Goal: Task Accomplishment & Management: Manage account settings

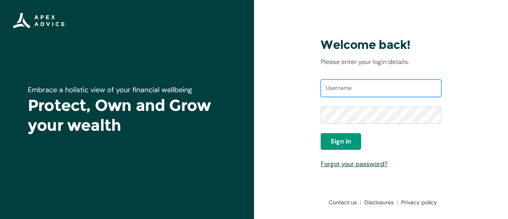
click at [354, 87] on input "Username" at bounding box center [381, 87] width 121 height 17
type input "apex.elessai@apexgroup.co.nz"
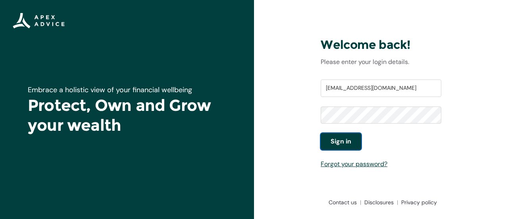
click at [349, 133] on button "Sign in" at bounding box center [341, 141] width 40 height 17
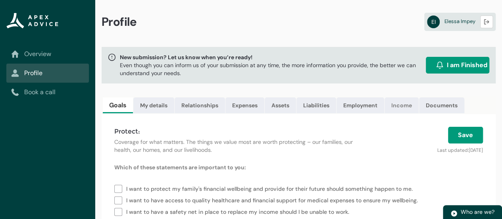
click at [404, 104] on link "Income" at bounding box center [402, 105] width 34 height 16
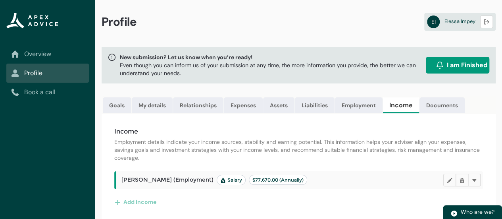
scroll to position [7, 0]
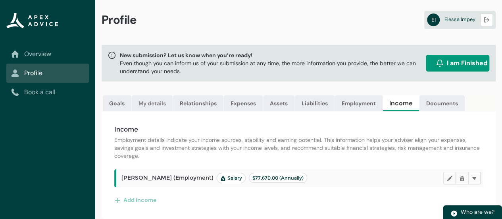
click at [154, 95] on link "My details" at bounding box center [152, 103] width 41 height 16
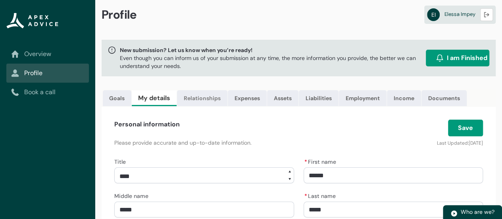
click at [207, 102] on link "Relationships" at bounding box center [202, 98] width 50 height 16
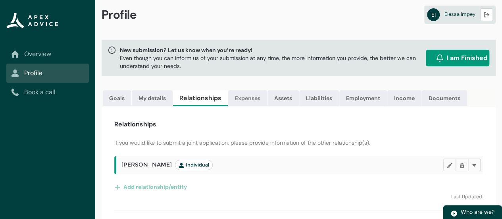
click at [250, 99] on link "Expenses" at bounding box center [247, 98] width 39 height 16
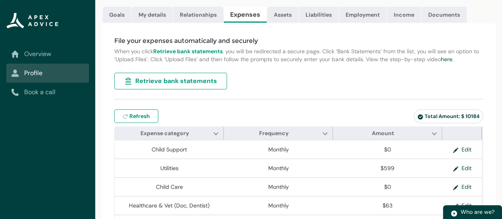
scroll to position [91, 0]
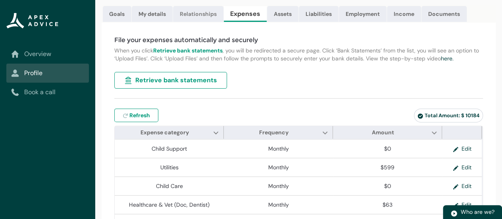
click at [193, 11] on link "Relationships" at bounding box center [198, 14] width 50 height 16
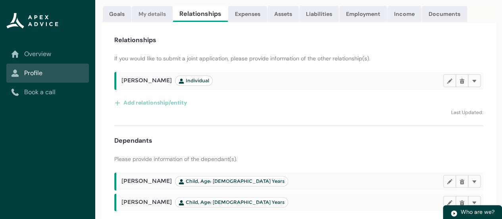
click at [147, 13] on link "My details" at bounding box center [152, 14] width 41 height 16
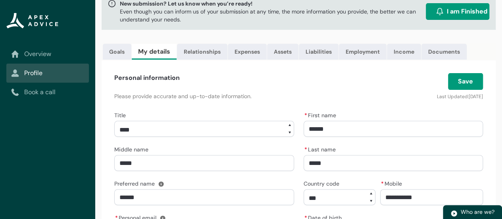
scroll to position [0, 0]
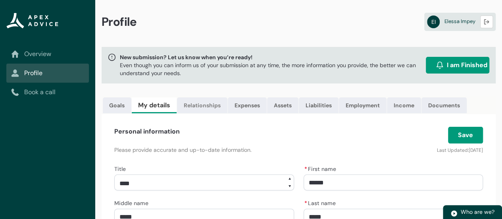
click at [211, 106] on link "Relationships" at bounding box center [202, 105] width 50 height 16
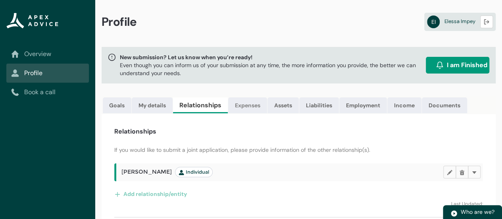
click at [257, 104] on link "Expenses" at bounding box center [247, 105] width 39 height 16
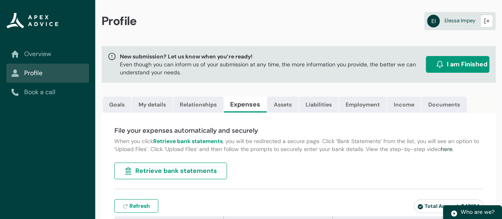
scroll to position [6, 0]
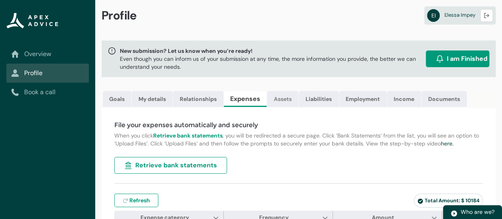
click at [291, 93] on link "Assets" at bounding box center [282, 99] width 31 height 16
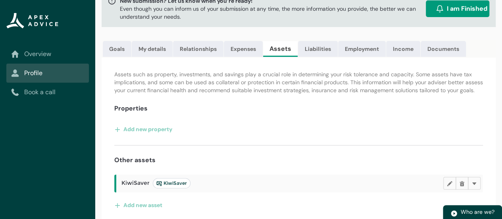
scroll to position [66, 0]
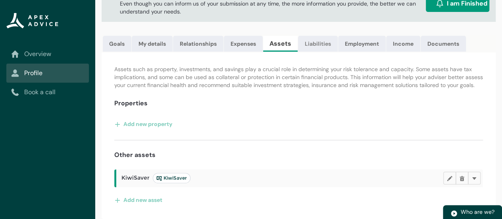
click at [310, 40] on link "Liabilities" at bounding box center [318, 44] width 40 height 16
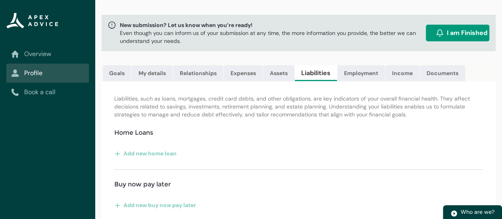
scroll to position [0, 0]
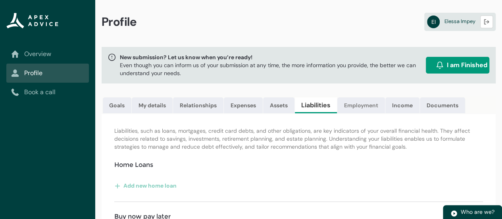
click at [368, 107] on link "Employment" at bounding box center [361, 105] width 48 height 16
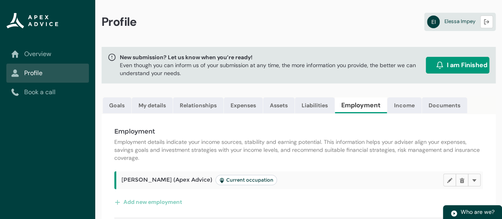
scroll to position [27, 0]
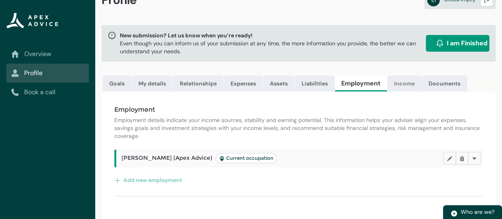
click at [407, 79] on link "Income" at bounding box center [405, 83] width 34 height 16
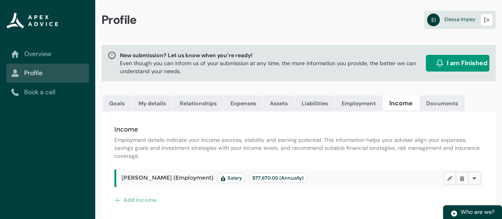
scroll to position [7, 0]
click at [145, 197] on button "Add income" at bounding box center [135, 199] width 42 height 13
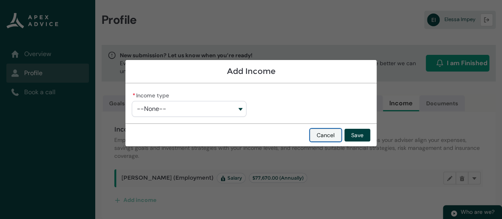
click at [320, 130] on button "Cancel" at bounding box center [325, 135] width 31 height 13
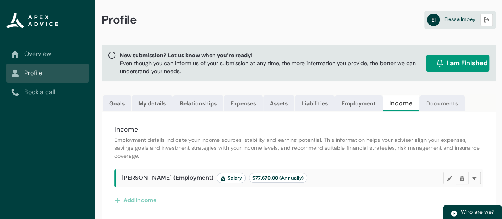
click at [435, 98] on link "Documents" at bounding box center [442, 103] width 45 height 16
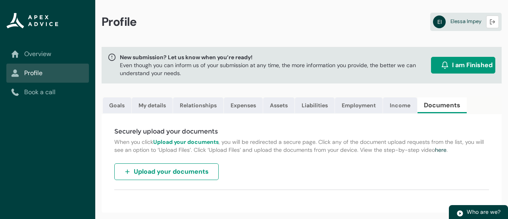
click at [188, 176] on span "Upload your documents" at bounding box center [171, 172] width 75 height 10
click at [271, 106] on link "Assets" at bounding box center [278, 105] width 31 height 16
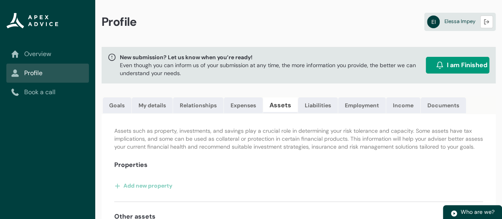
click at [283, 106] on link "Assets" at bounding box center [280, 105] width 35 height 16
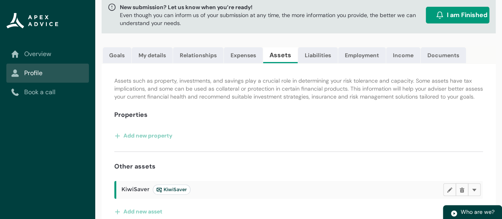
scroll to position [66, 0]
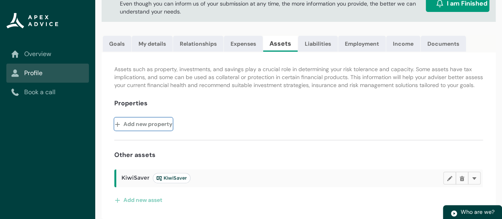
click at [140, 124] on button "Add new property" at bounding box center [143, 124] width 58 height 13
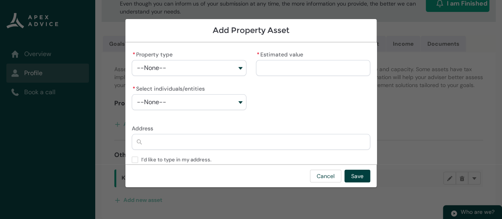
click at [193, 71] on button "--None--" at bounding box center [189, 68] width 114 height 16
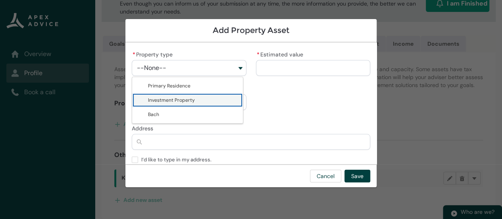
click at [193, 100] on span "Investment Property" at bounding box center [193, 100] width 90 height 8
type lightning-combobox "Real Estate-Investment Property"
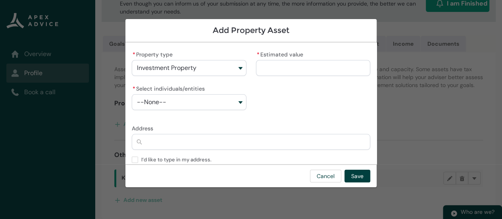
click at [285, 73] on input "* Estimated value" at bounding box center [313, 68] width 114 height 16
paste input "**********"
type lightning-primitive-input-simple "1550000.00"
type input "**********"
click at [199, 144] on input "Address" at bounding box center [251, 142] width 239 height 16
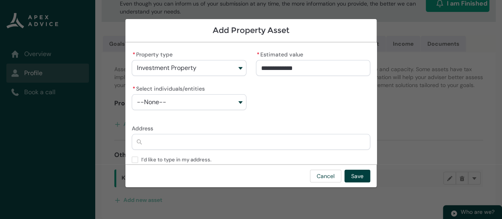
click at [231, 105] on button "--None--" at bounding box center [189, 102] width 114 height 16
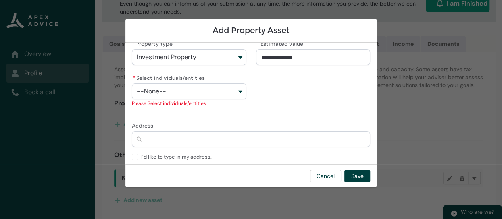
click at [224, 93] on button "--None--" at bounding box center [189, 91] width 114 height 16
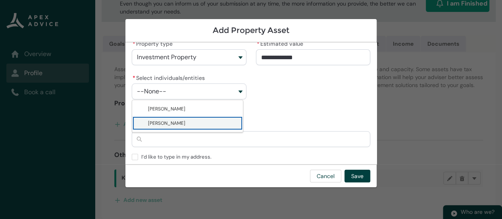
click at [201, 124] on span "[PERSON_NAME]" at bounding box center [193, 123] width 90 height 8
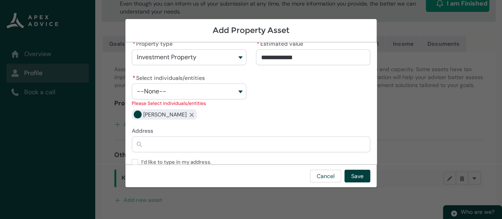
click at [223, 94] on button "--None--" at bounding box center [189, 91] width 114 height 16
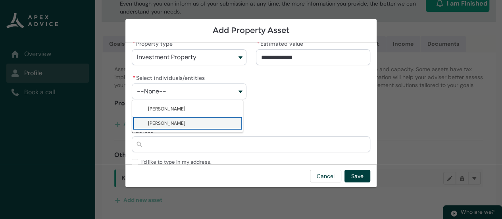
click at [205, 116] on lightning-base-combobox-item "[PERSON_NAME]" at bounding box center [187, 123] width 111 height 14
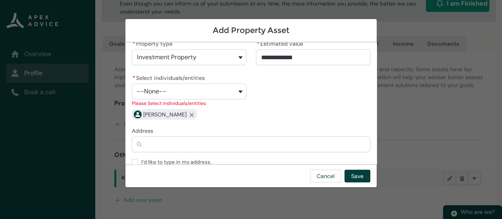
click at [233, 96] on button "--None--" at bounding box center [189, 91] width 114 height 16
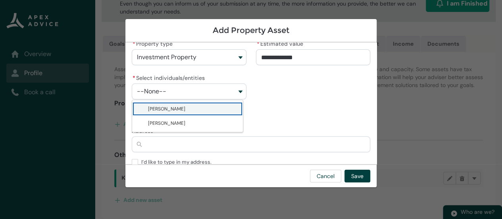
click at [209, 107] on span "[PERSON_NAME]" at bounding box center [193, 109] width 90 height 8
type lightning-combobox "001Q9000014pW6LIAU"
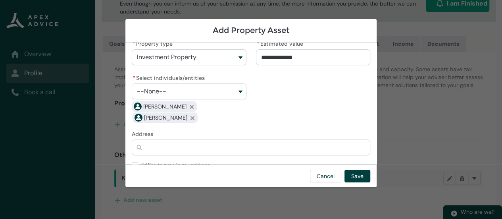
click at [318, 105] on div "**********" at bounding box center [251, 80] width 239 height 85
click at [187, 149] on input "Address" at bounding box center [251, 147] width 239 height 16
type lightning-primitive-input-simple "1"
type input "*"
type lightning-primitive-input-simple "19"
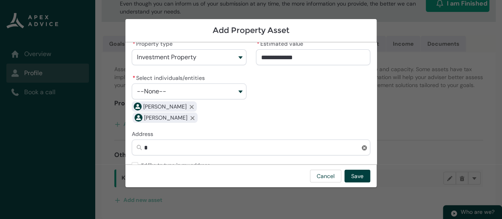
type input "**"
type lightning-primitive-input-simple "19"
type input "**"
type lightning-primitive-input-simple "19 M"
type input "****"
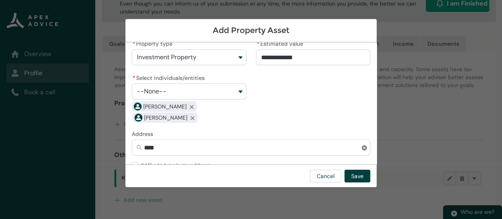
type lightning-primitive-input-simple "19 Mu"
type input "*****"
type lightning-primitive-input-simple "19 Mus"
type input "******"
type lightning-primitive-input-simple "19 Must"
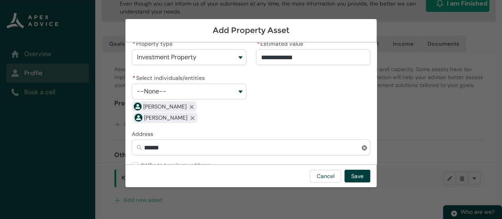
type input "*******"
type lightning-primitive-input-simple "19 Muste"
type input "********"
type lightning-primitive-input-simple "19 Muster"
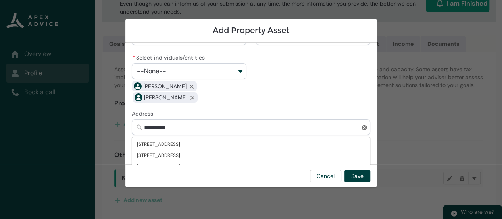
scroll to position [40, 0]
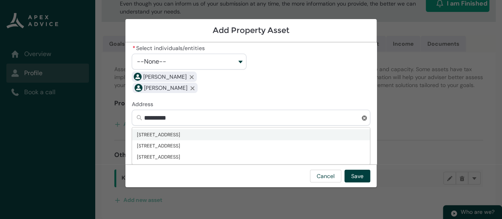
click at [239, 135] on span "[STREET_ADDRESS]" at bounding box center [251, 134] width 238 height 11
type input "**********"
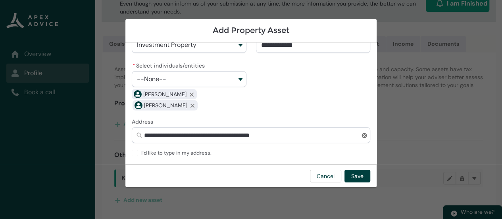
scroll to position [23, 0]
click at [355, 175] on button "Save" at bounding box center [358, 176] width 26 height 13
